Goal: Transaction & Acquisition: Purchase product/service

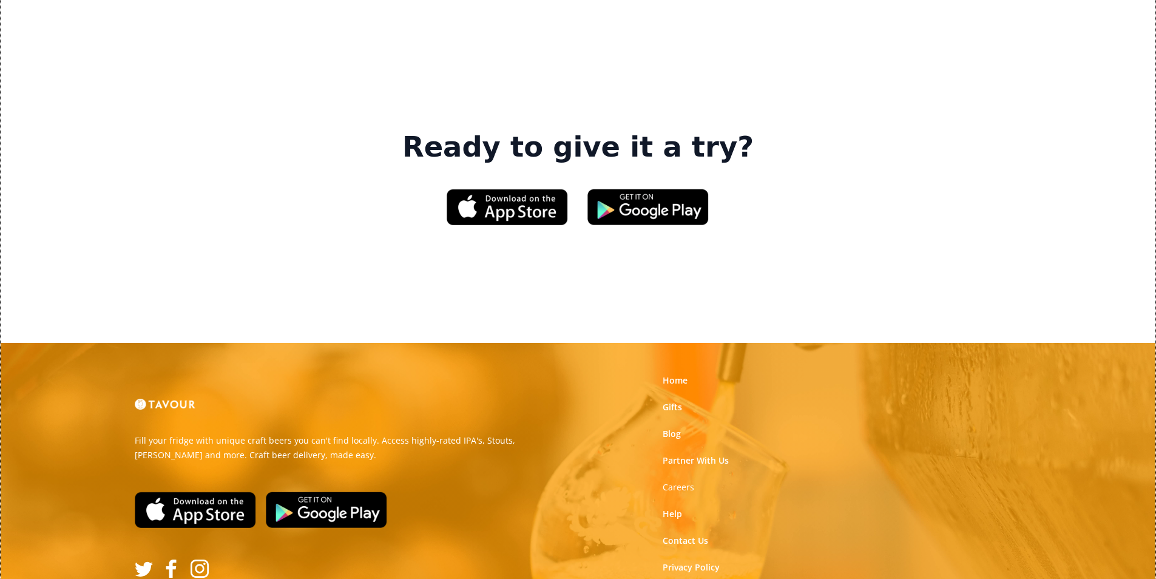
scroll to position [1836, 0]
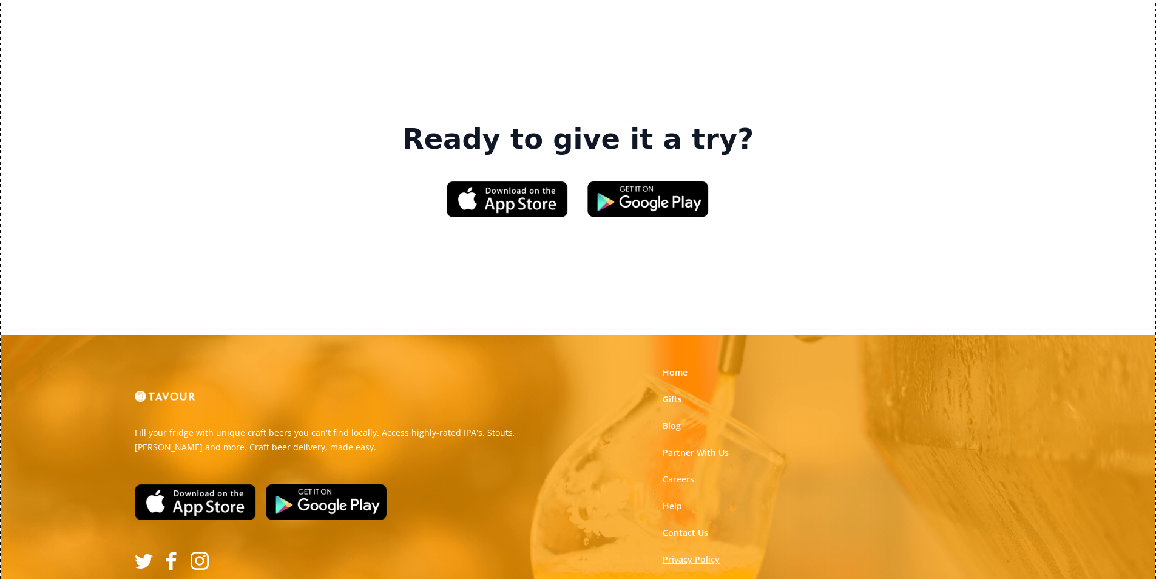
click at [712, 553] on link "Privacy Policy" at bounding box center [690, 559] width 57 height 12
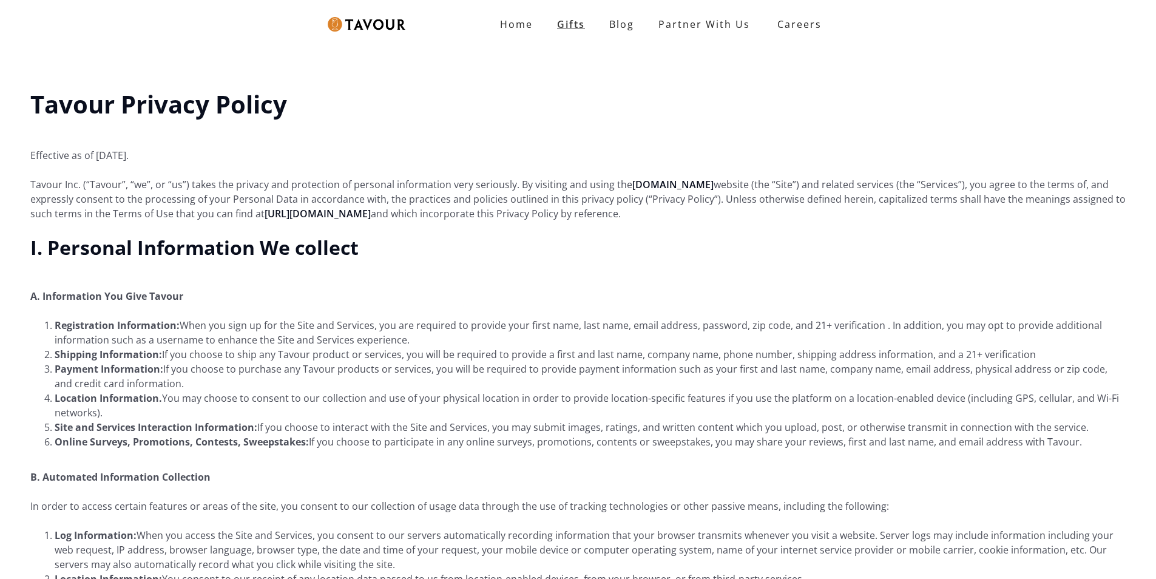
click at [575, 29] on link "Gifts" at bounding box center [571, 24] width 52 height 24
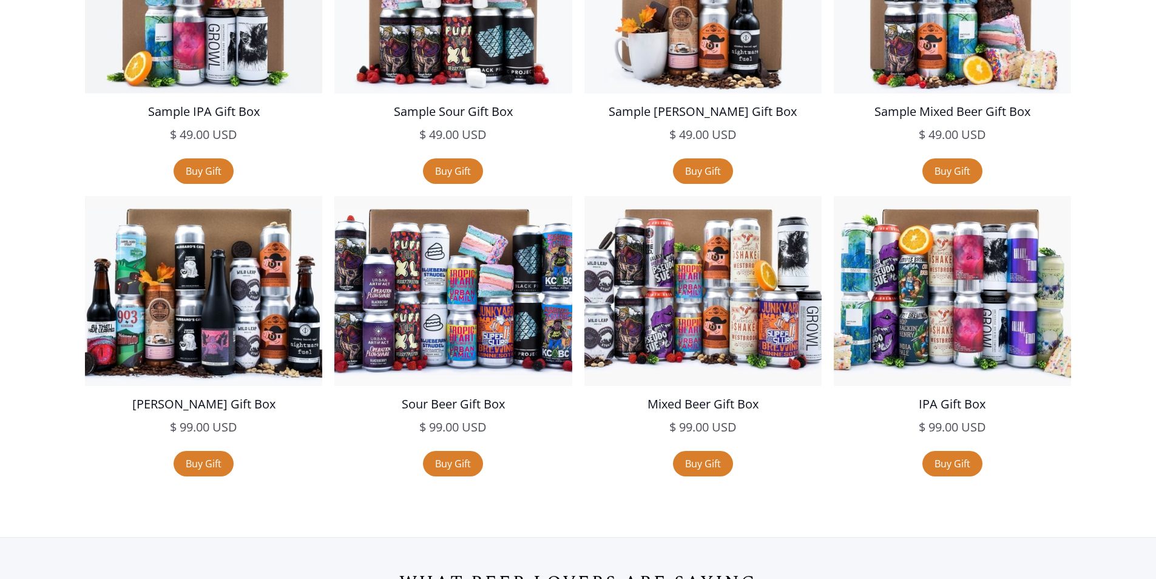
scroll to position [2366, 0]
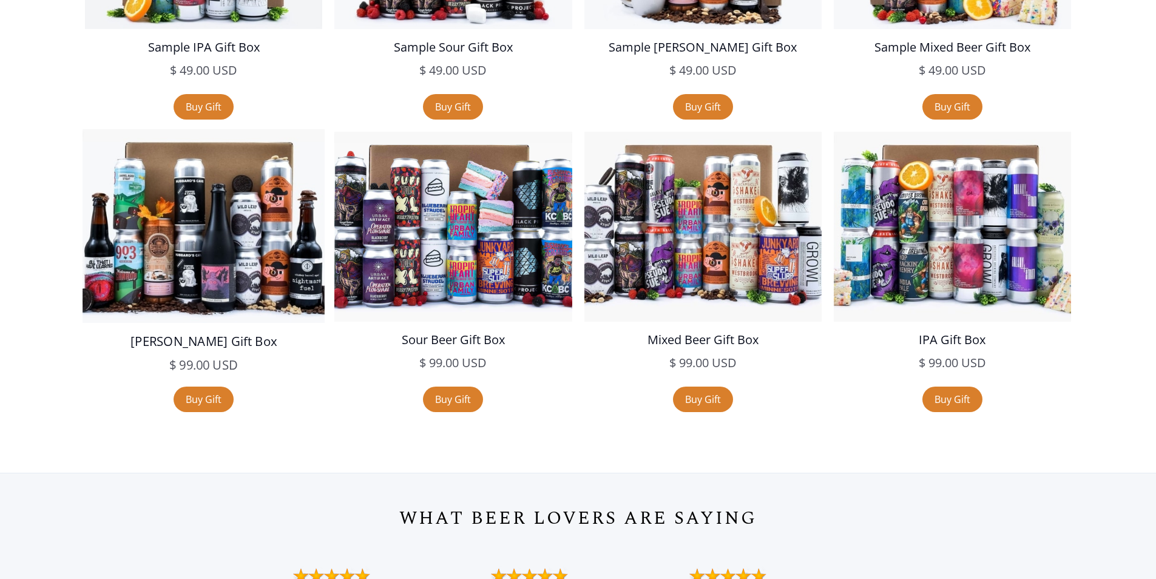
click at [203, 199] on img at bounding box center [204, 226] width 242 height 194
